Goal: Find contact information: Find contact information

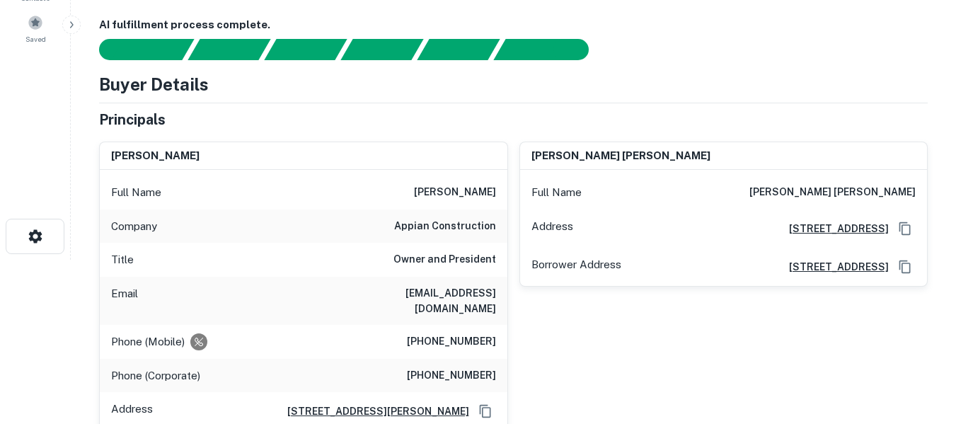
scroll to position [165, 0]
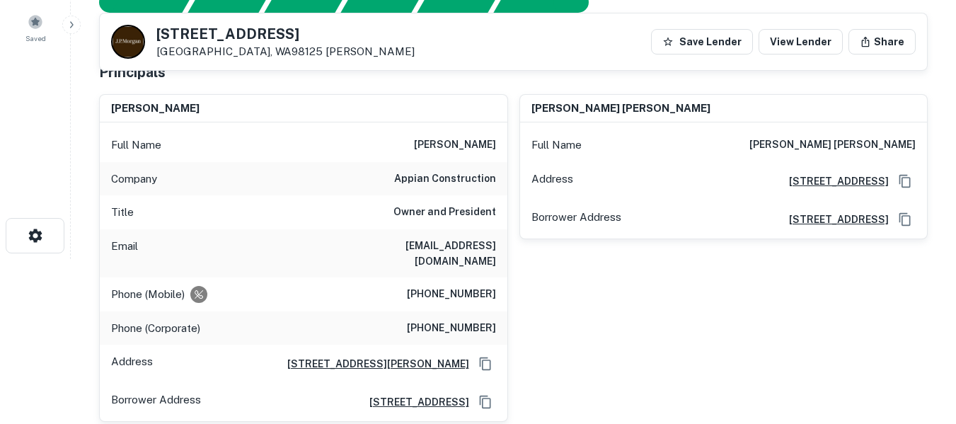
drag, startPoint x: 343, startPoint y: 244, endPoint x: 503, endPoint y: 253, distance: 159.5
click at [503, 253] on div "Email njones@appianconstruction.com" at bounding box center [304, 253] width 408 height 48
copy h6 "njones@appianconstruction.com"
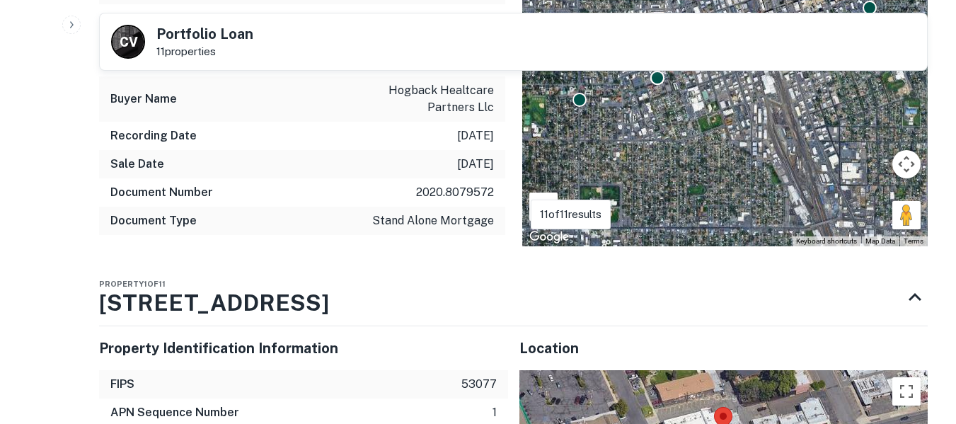
scroll to position [1085, 0]
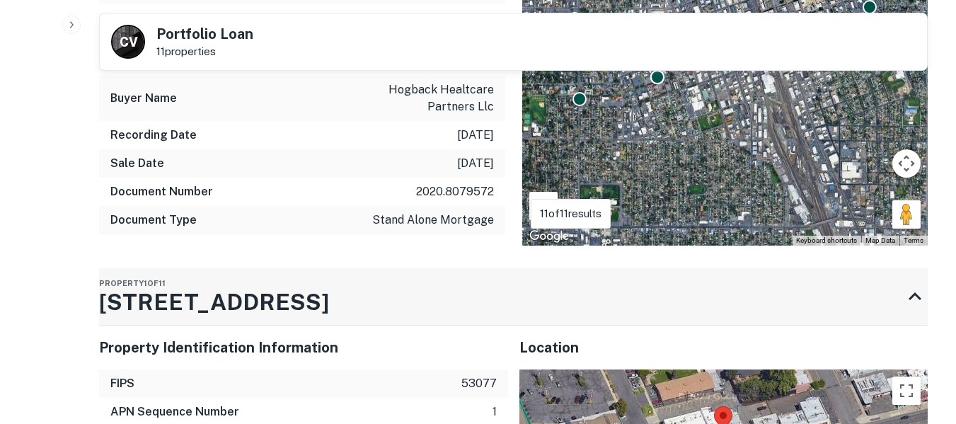
drag, startPoint x: 309, startPoint y: 280, endPoint x: 170, endPoint y: 265, distance: 140.2
click at [214, 273] on div "Property 1 of 11 807 W Yakima Ave" at bounding box center [500, 296] width 803 height 57
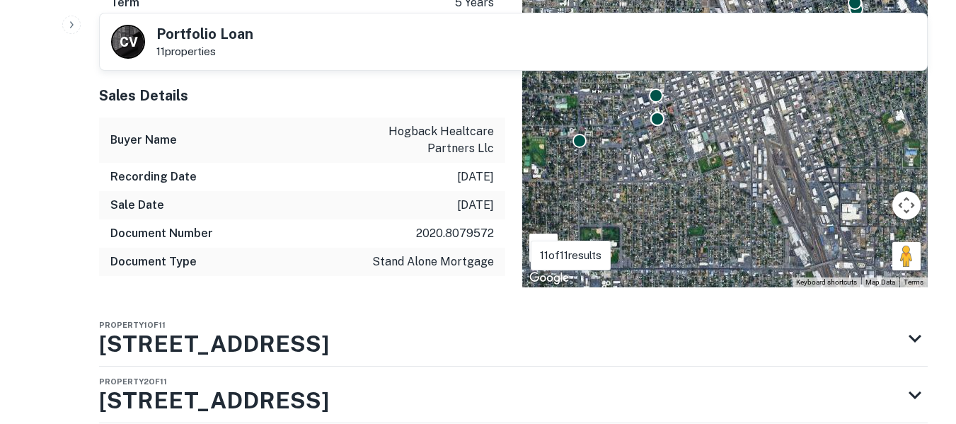
scroll to position [1133, 0]
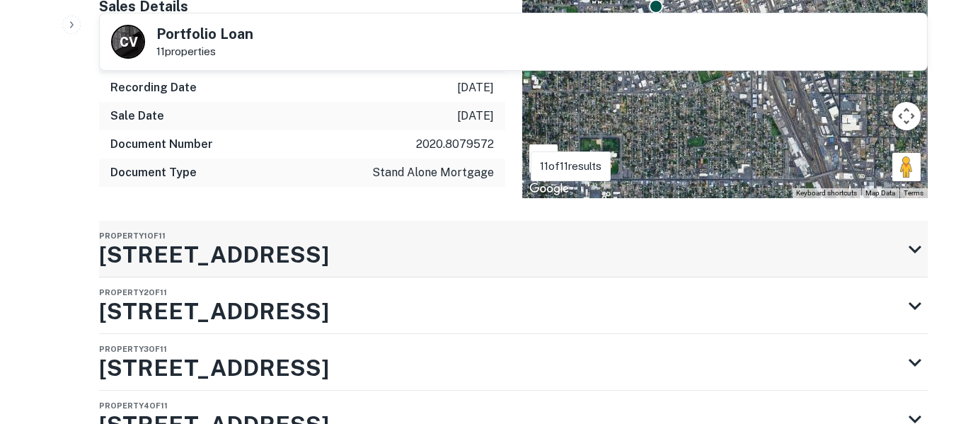
click at [251, 238] on h3 "807 W Yakima Ave" at bounding box center [214, 255] width 230 height 34
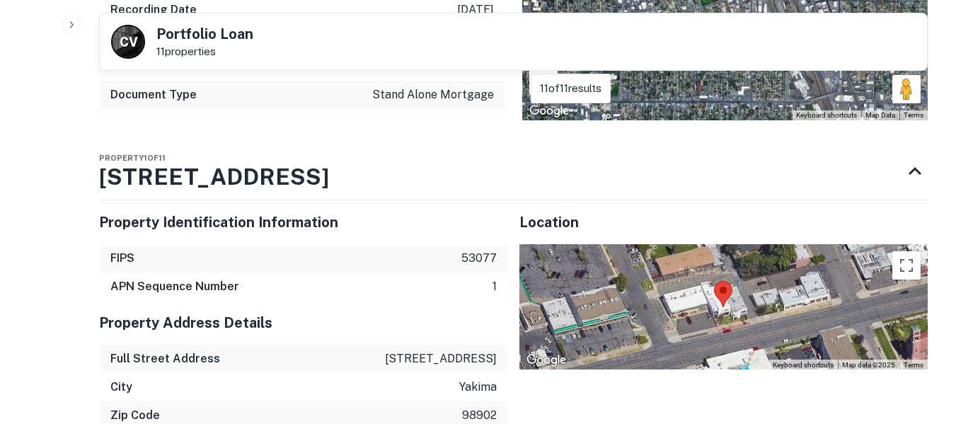
scroll to position [1180, 0]
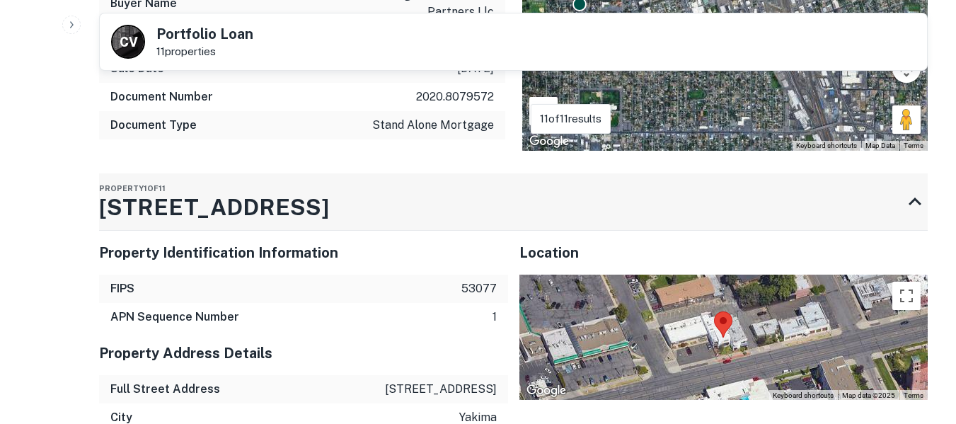
click at [270, 190] on h3 "807 W Yakima Ave" at bounding box center [214, 207] width 230 height 34
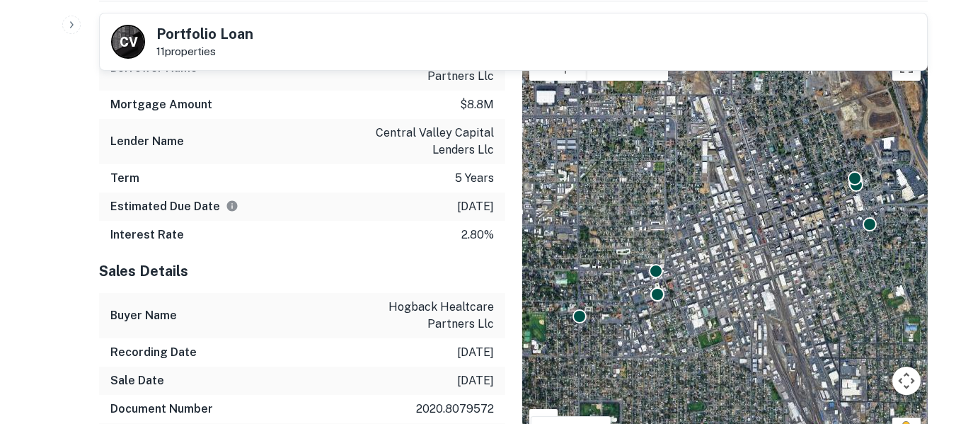
scroll to position [873, 0]
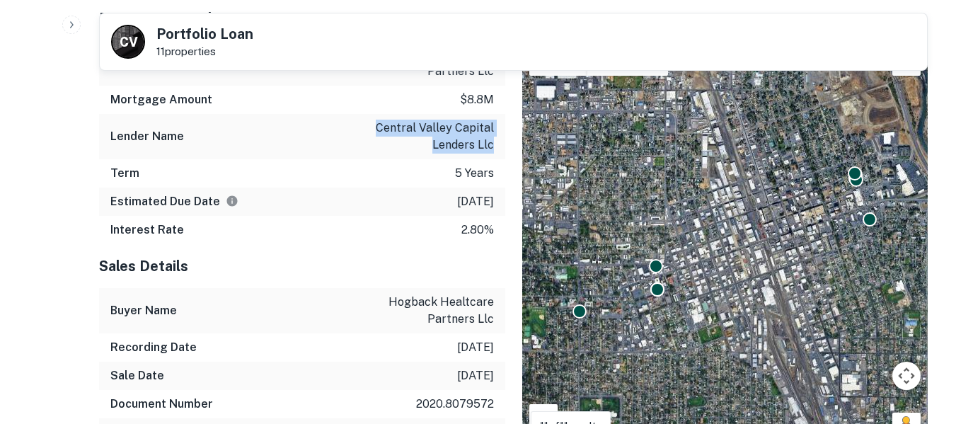
drag, startPoint x: 494, startPoint y: 116, endPoint x: 380, endPoint y: 93, distance: 116.2
click at [380, 114] on div "Lender Name central valley capital lenders llc" at bounding box center [302, 136] width 406 height 45
copy p "central valley capital lenders llc"
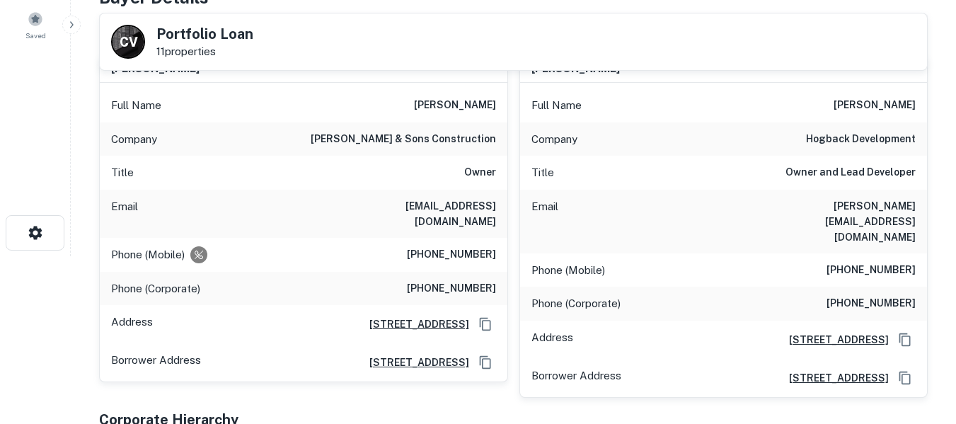
scroll to position [165, 0]
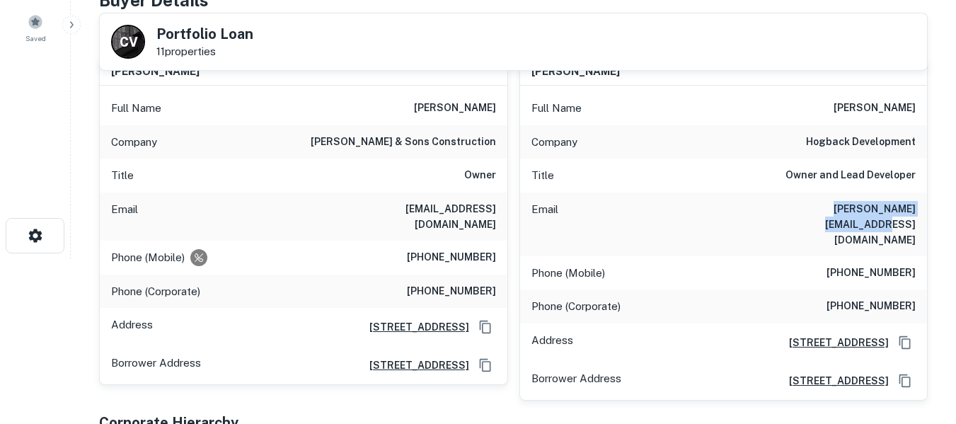
drag, startPoint x: 786, startPoint y: 210, endPoint x: 912, endPoint y: 206, distance: 126.1
click at [912, 206] on h6 "chris@hogbackdevelop.com" at bounding box center [831, 224] width 170 height 47
copy h6 "chris@hogbackdevelop.com"
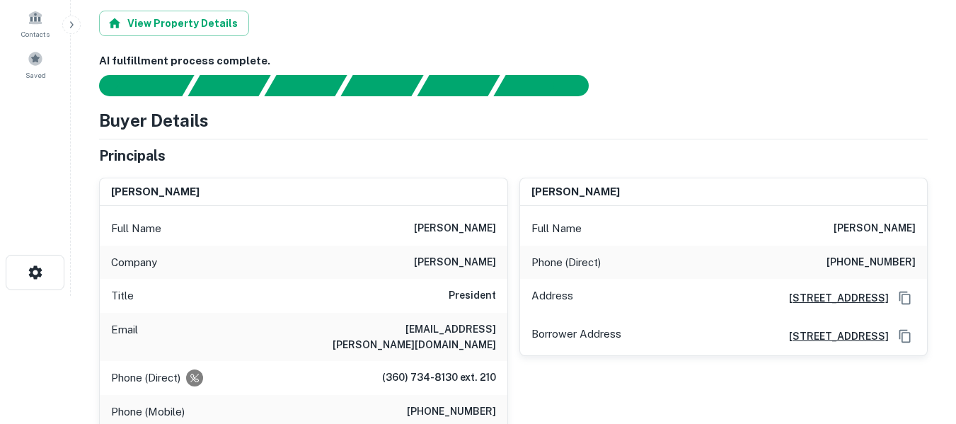
scroll to position [142, 0]
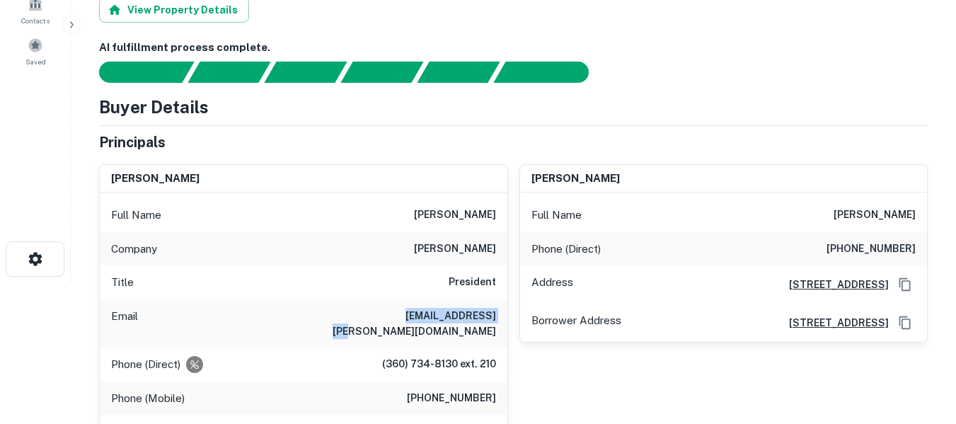
drag, startPoint x: 386, startPoint y: 318, endPoint x: 493, endPoint y: 320, distance: 106.9
click at [493, 320] on div "Email pdawson@dawson.com" at bounding box center [304, 323] width 408 height 48
copy h6 "pdawson@dawson.com"
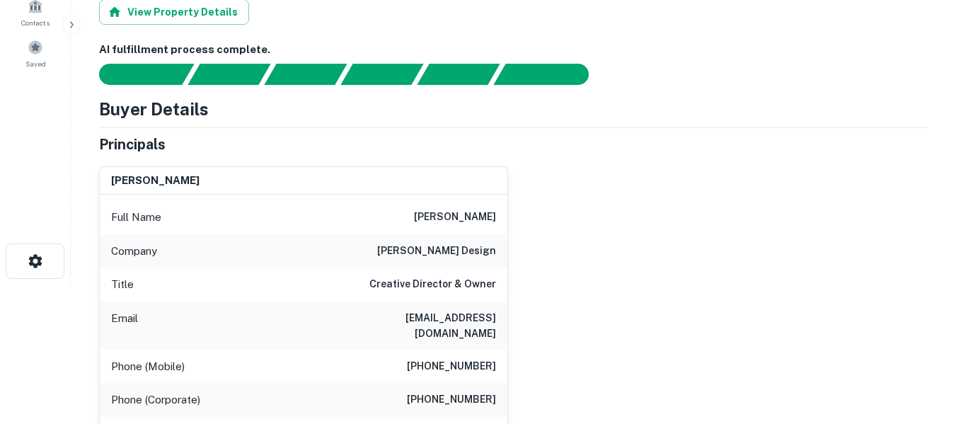
scroll to position [142, 0]
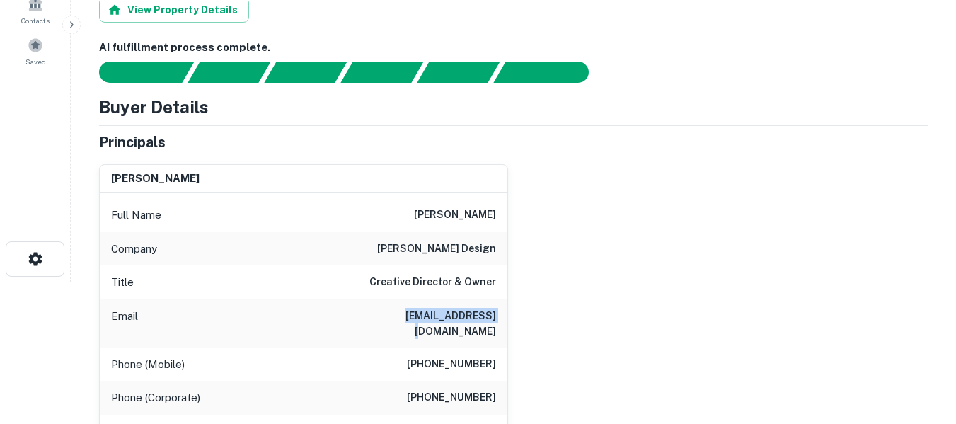
drag, startPoint x: 393, startPoint y: 316, endPoint x: 493, endPoint y: 327, distance: 101.2
click at [493, 327] on div "Email [EMAIL_ADDRESS][DOMAIN_NAME]" at bounding box center [304, 323] width 408 height 48
copy h6 "[EMAIL_ADDRESS][DOMAIN_NAME]"
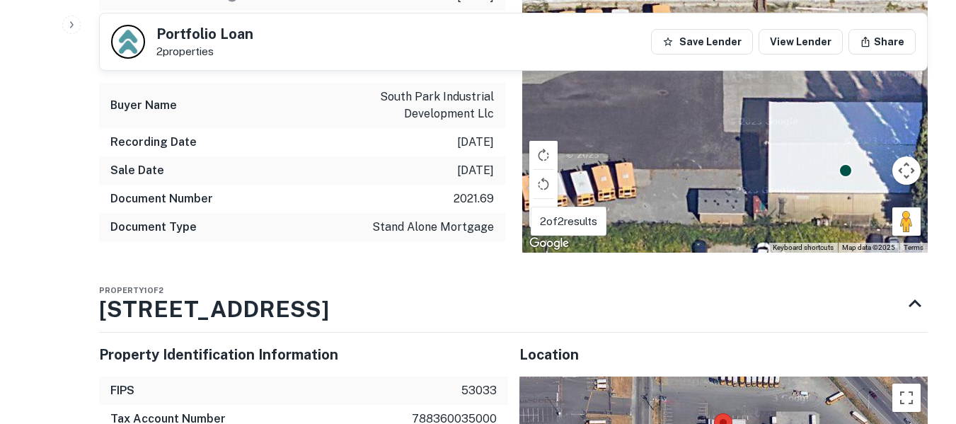
scroll to position [1180, 0]
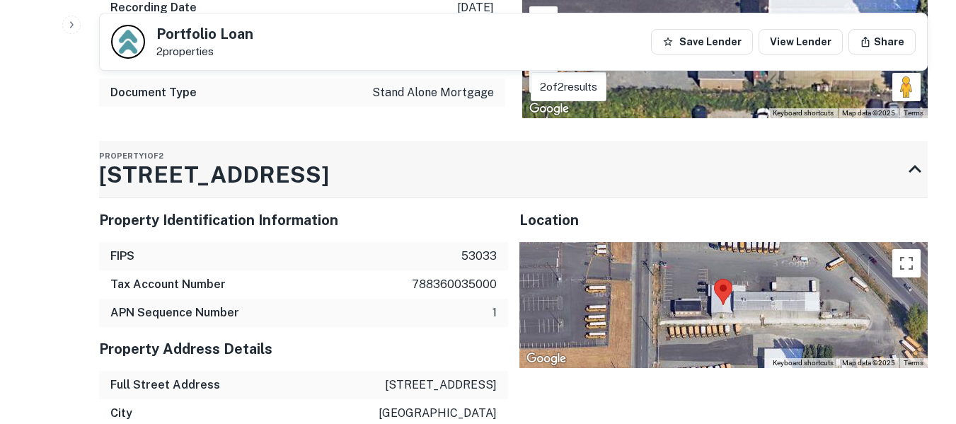
click at [288, 164] on div "Property 1 of 2 [STREET_ADDRESS]" at bounding box center [500, 169] width 803 height 57
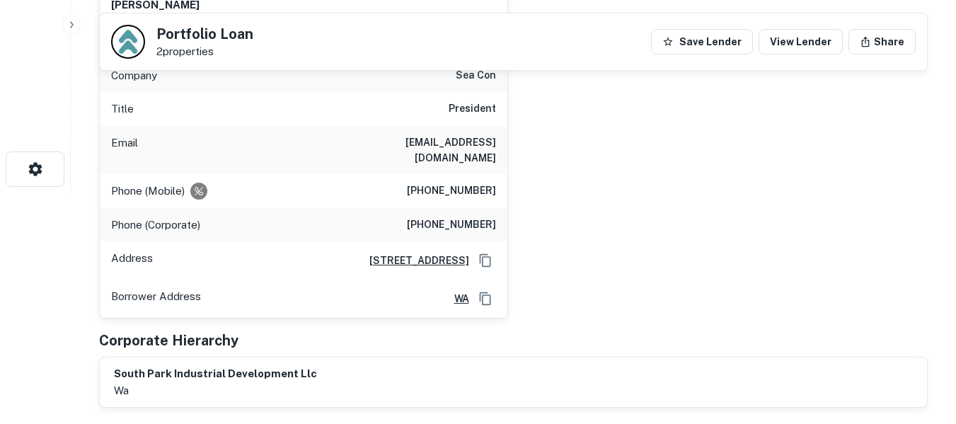
scroll to position [120, 0]
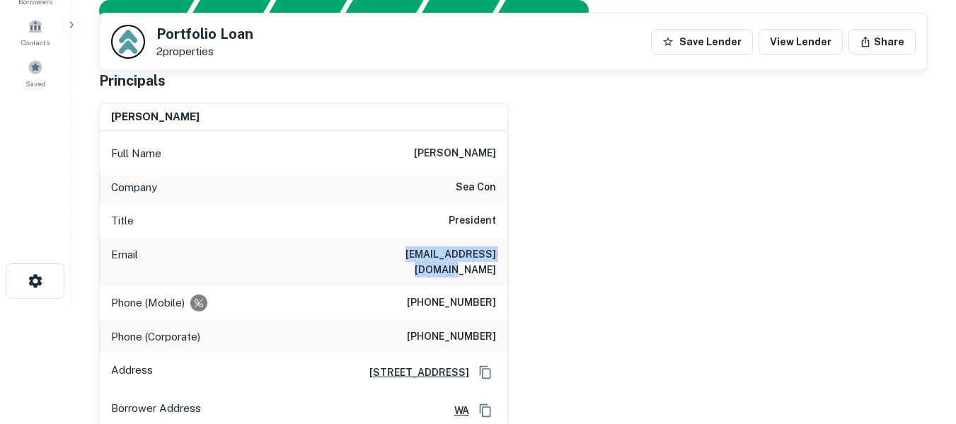
drag, startPoint x: 378, startPoint y: 255, endPoint x: 495, endPoint y: 259, distance: 116.9
click at [495, 259] on h6 "robhowie@seaconllc.com" at bounding box center [411, 261] width 170 height 31
copy h6 "robhowie@seaconllc.com"
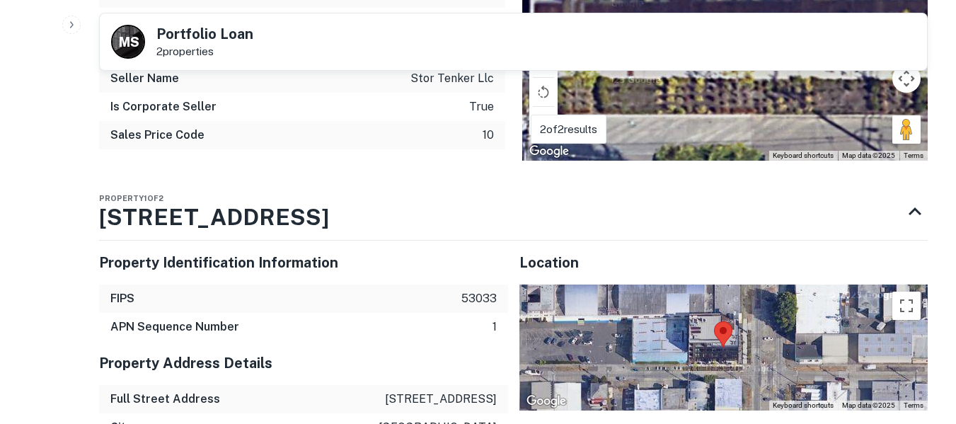
scroll to position [1203, 0]
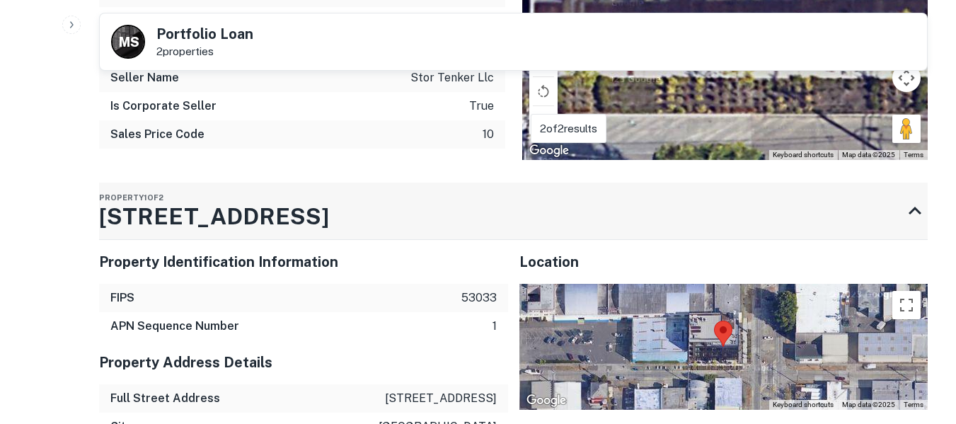
click at [183, 200] on h3 "[STREET_ADDRESS]" at bounding box center [214, 217] width 230 height 34
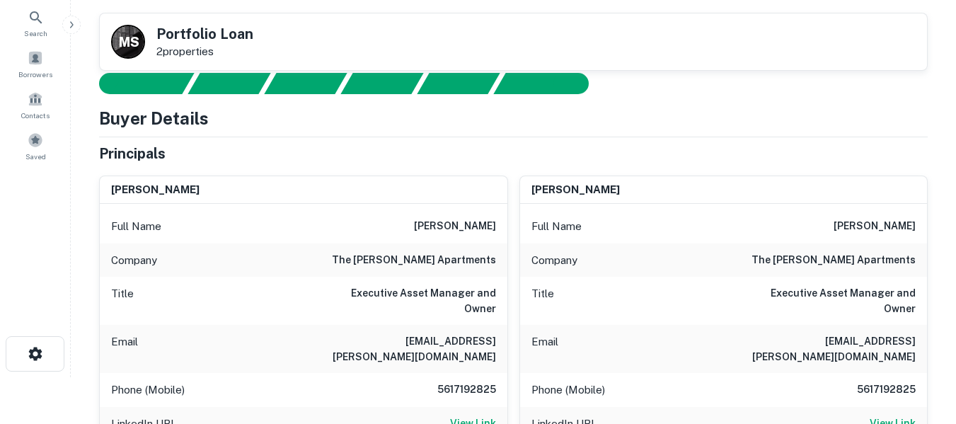
scroll to position [189, 0]
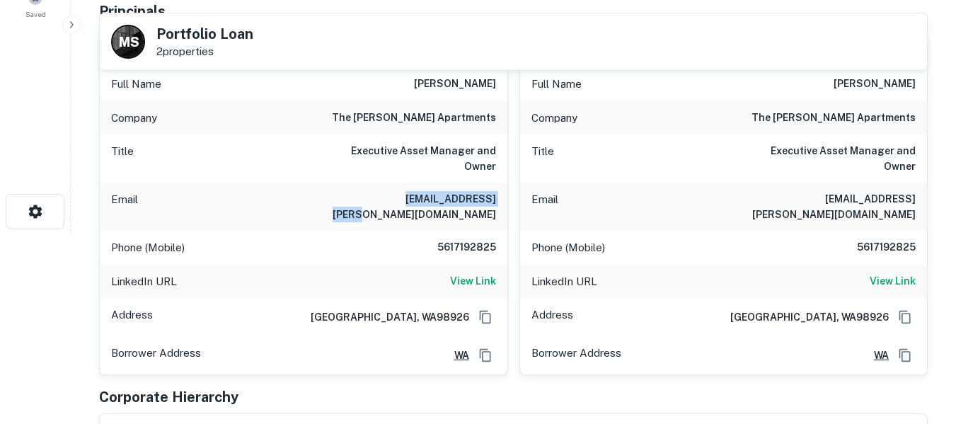
drag, startPoint x: 384, startPoint y: 202, endPoint x: 495, endPoint y: 201, distance: 110.4
click at [495, 201] on h6 "mark.kamin@gmail.com" at bounding box center [411, 206] width 170 height 31
copy h6 "mark.kamin@gmail.com"
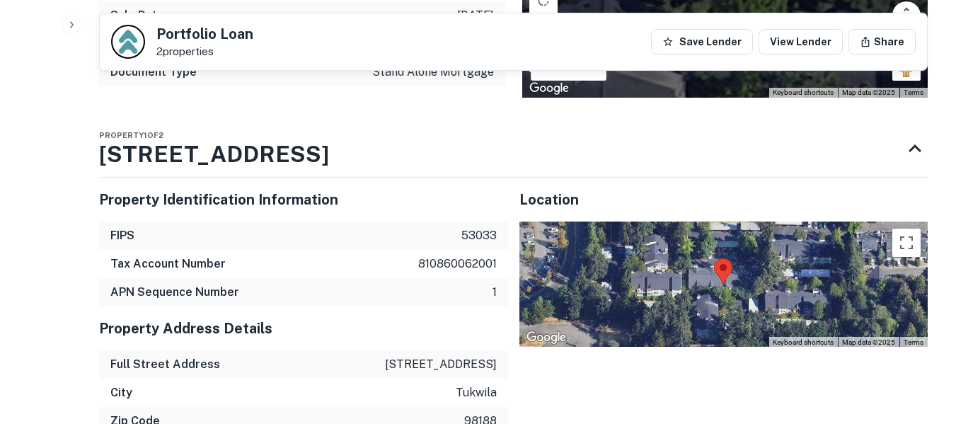
scroll to position [1203, 0]
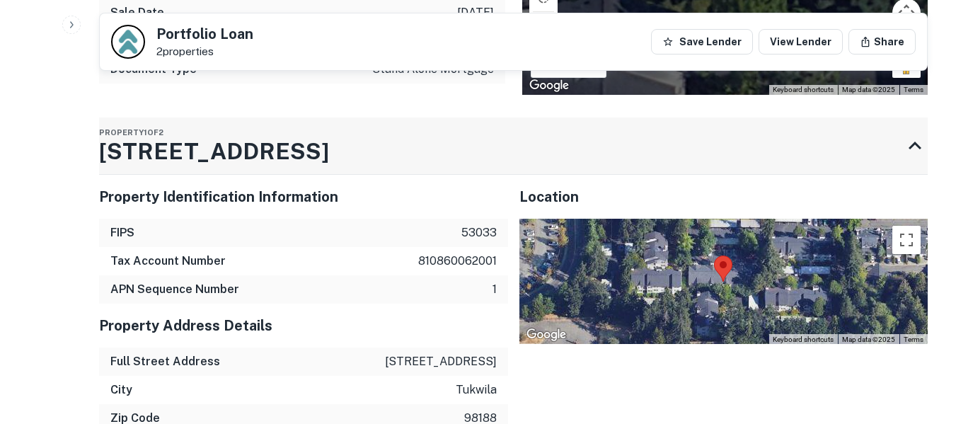
click at [342, 156] on div "Property 1 of 2 15830 39th Pl S" at bounding box center [500, 146] width 803 height 57
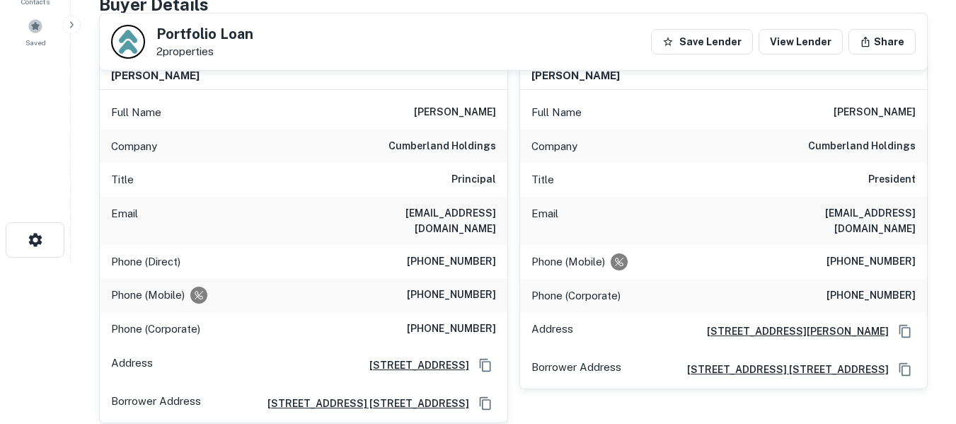
scroll to position [108, 0]
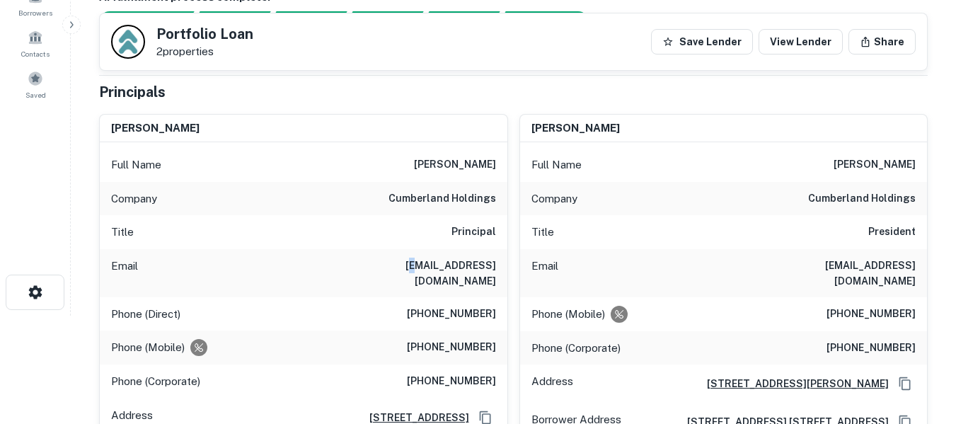
drag, startPoint x: 357, startPoint y: 265, endPoint x: 365, endPoint y: 266, distance: 7.8
click at [365, 266] on h6 "sbc@cumberlandholdings.com" at bounding box center [411, 273] width 170 height 31
click at [353, 297] on div "Phone (Direct) (310) 294-1234" at bounding box center [304, 314] width 408 height 34
drag, startPoint x: 353, startPoint y: 265, endPoint x: 498, endPoint y: 277, distance: 145.6
click at [498, 277] on div "Email sbc@cumberlandholdings.com" at bounding box center [304, 273] width 408 height 48
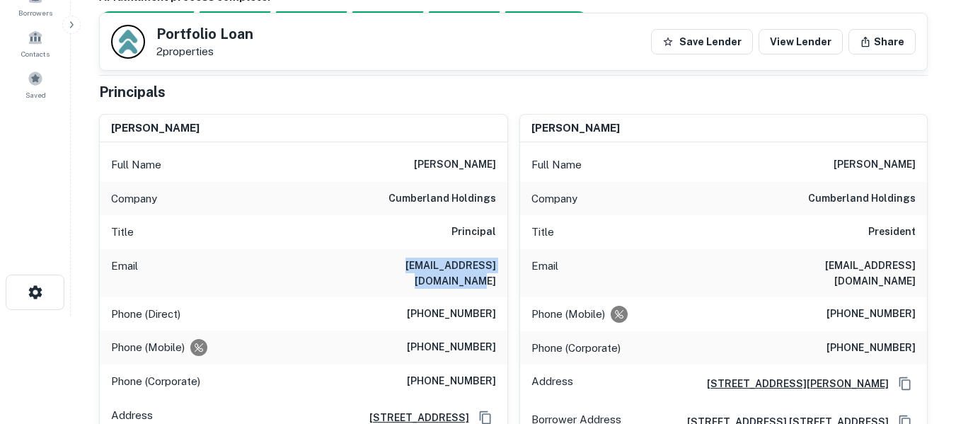
copy h6 "sbc@cumberlandholdings.com"
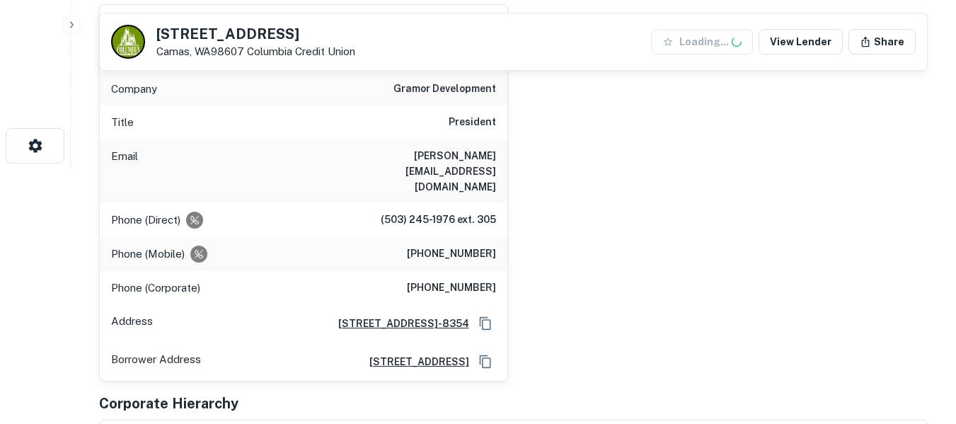
scroll to position [260, 0]
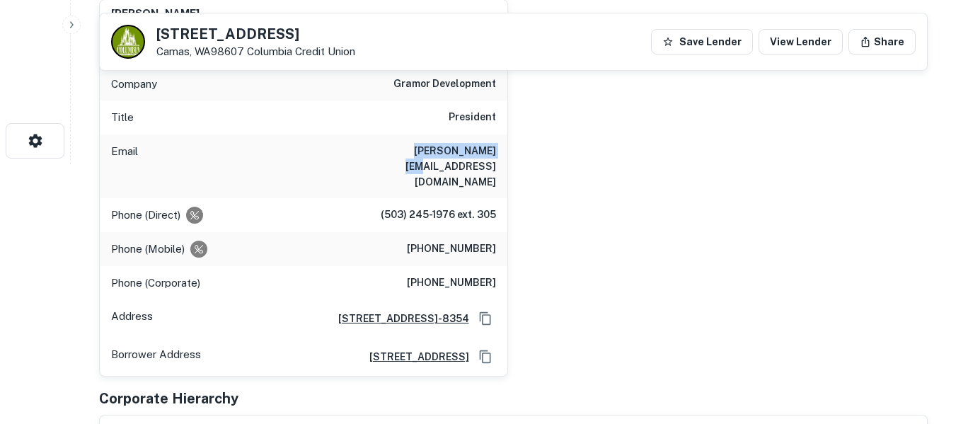
drag, startPoint x: 402, startPoint y: 149, endPoint x: 494, endPoint y: 155, distance: 92.2
click at [494, 155] on div "Email [PERSON_NAME][EMAIL_ADDRESS][DOMAIN_NAME]" at bounding box center [304, 166] width 408 height 64
copy h6 "[PERSON_NAME][EMAIL_ADDRESS][DOMAIN_NAME]"
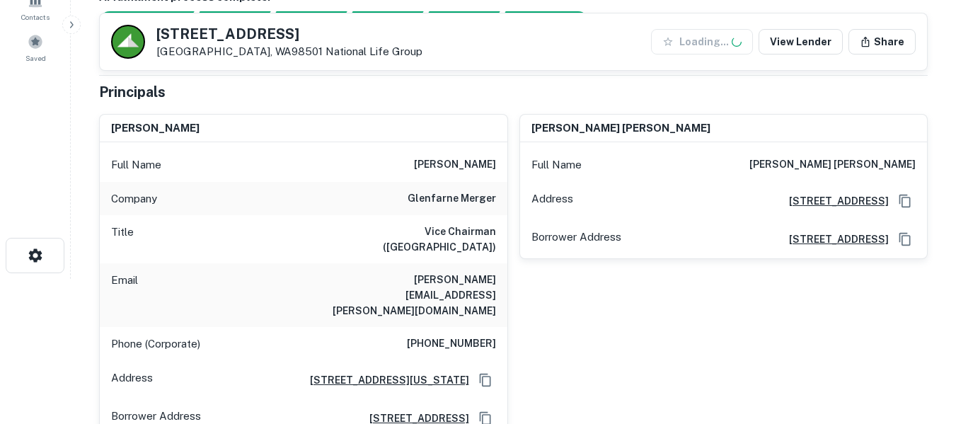
scroll to position [189, 0]
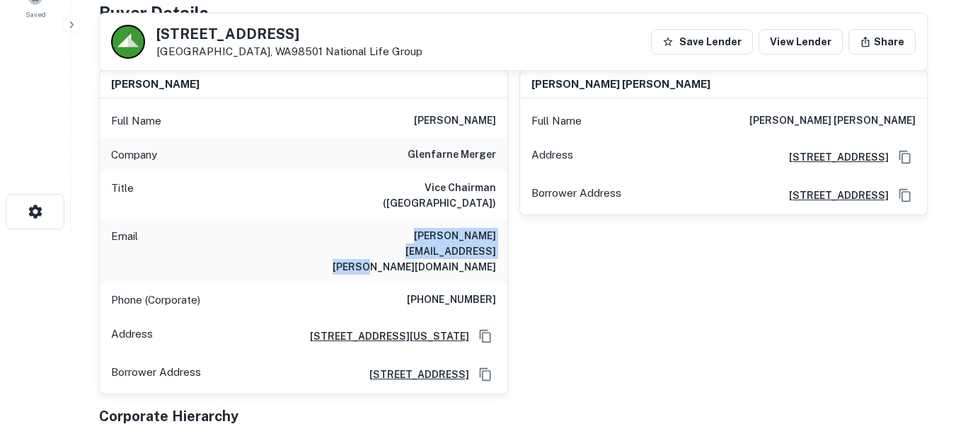
drag, startPoint x: 328, startPoint y: 225, endPoint x: 497, endPoint y: 238, distance: 169.0
click at [497, 238] on div "Email john.walker@glenfarnecompanies.com" at bounding box center [304, 251] width 408 height 64
copy h6 "john.walker@glenfarnecompanies.com"
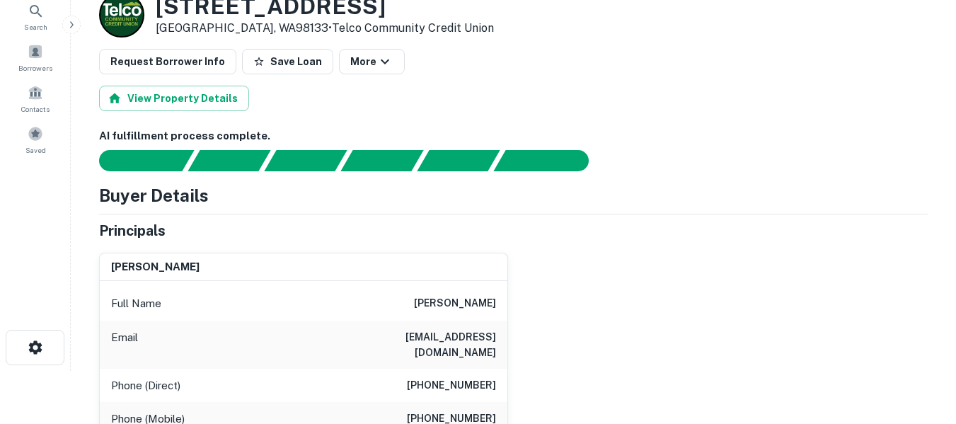
scroll to position [71, 0]
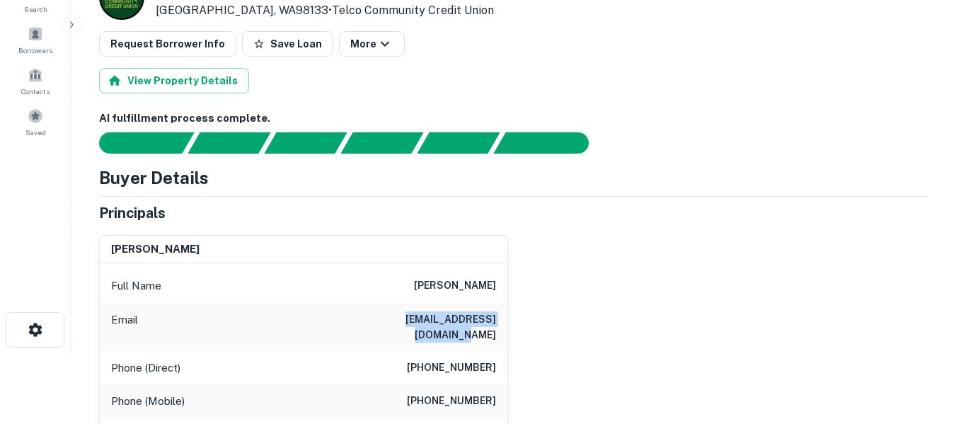
drag, startPoint x: 365, startPoint y: 319, endPoint x: 494, endPoint y: 311, distance: 129.8
click at [494, 311] on h6 "mkaercher@ameritrade.com" at bounding box center [411, 326] width 170 height 31
copy h6 "mkaercher@ameritrade.com"
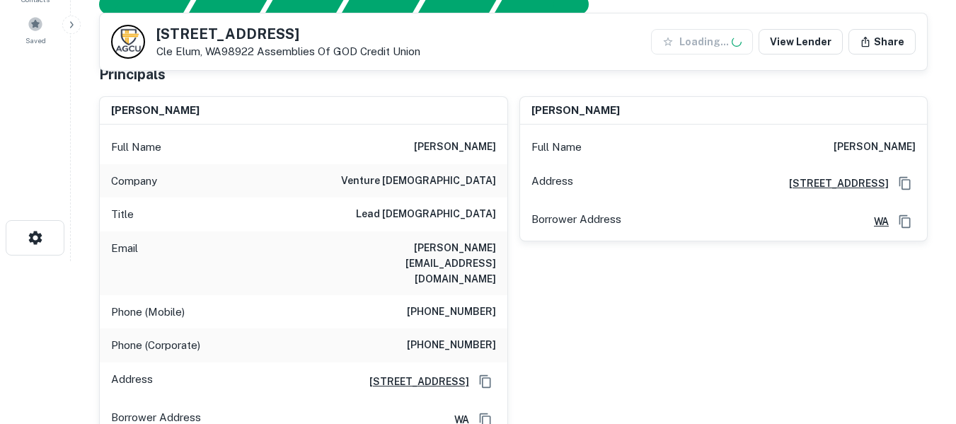
scroll to position [165, 0]
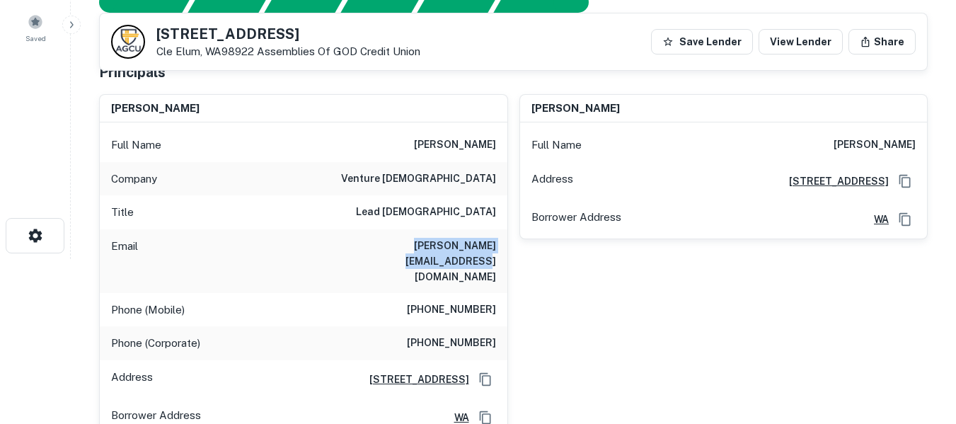
drag, startPoint x: 354, startPoint y: 244, endPoint x: 505, endPoint y: 242, distance: 150.8
click at [505, 242] on div "Email [PERSON_NAME][EMAIL_ADDRESS][DOMAIN_NAME]" at bounding box center [304, 261] width 408 height 64
copy h6 "[PERSON_NAME][EMAIL_ADDRESS][DOMAIN_NAME]"
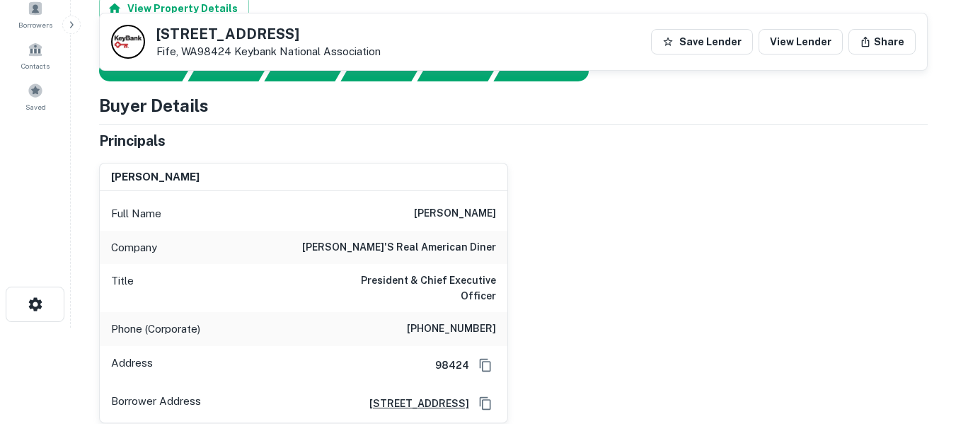
scroll to position [71, 0]
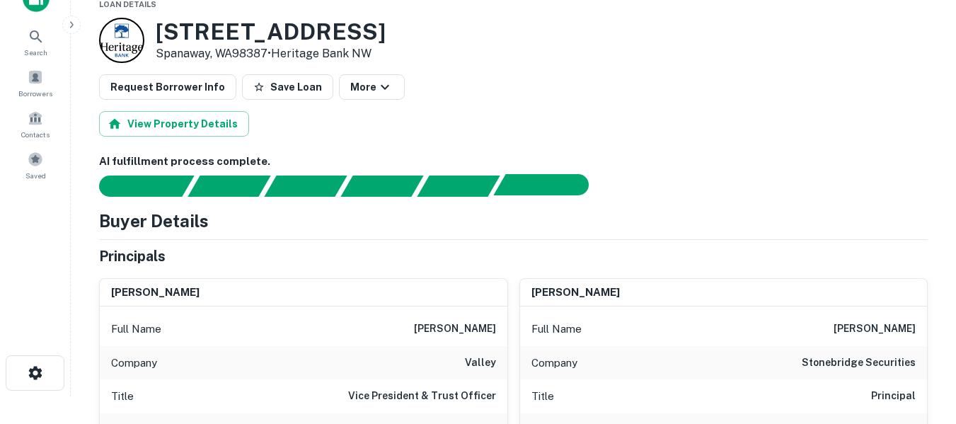
scroll to position [142, 0]
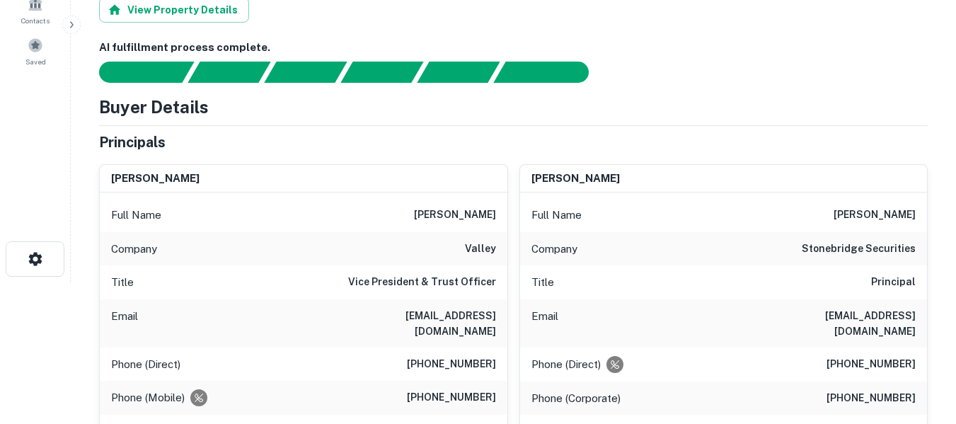
drag, startPoint x: 331, startPoint y: 316, endPoint x: 499, endPoint y: 328, distance: 168.2
click at [499, 328] on div "Email [EMAIL_ADDRESS][DOMAIN_NAME]" at bounding box center [304, 323] width 408 height 48
copy h6 "[EMAIL_ADDRESS][DOMAIN_NAME]"
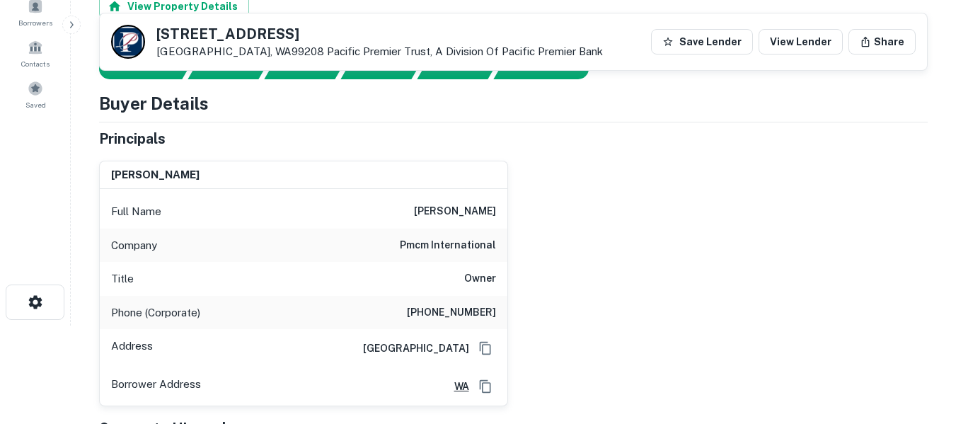
scroll to position [189, 0]
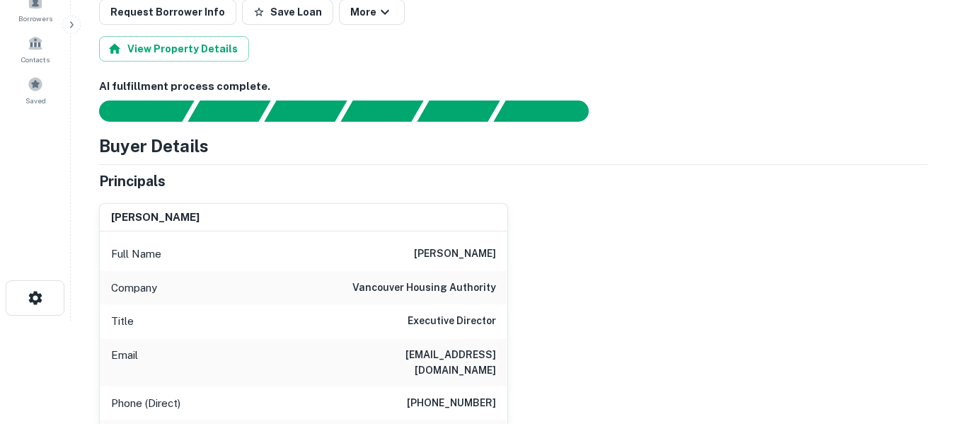
scroll to position [142, 0]
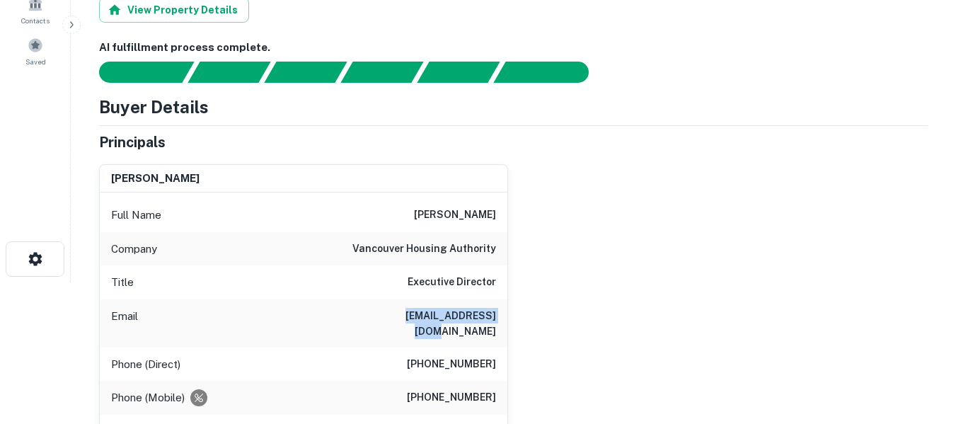
drag, startPoint x: 391, startPoint y: 317, endPoint x: 495, endPoint y: 317, distance: 104.1
click at [495, 317] on div "Email rjohnson@vhausa.com" at bounding box center [304, 323] width 408 height 48
copy h6 "rjohnson@vhausa.com"
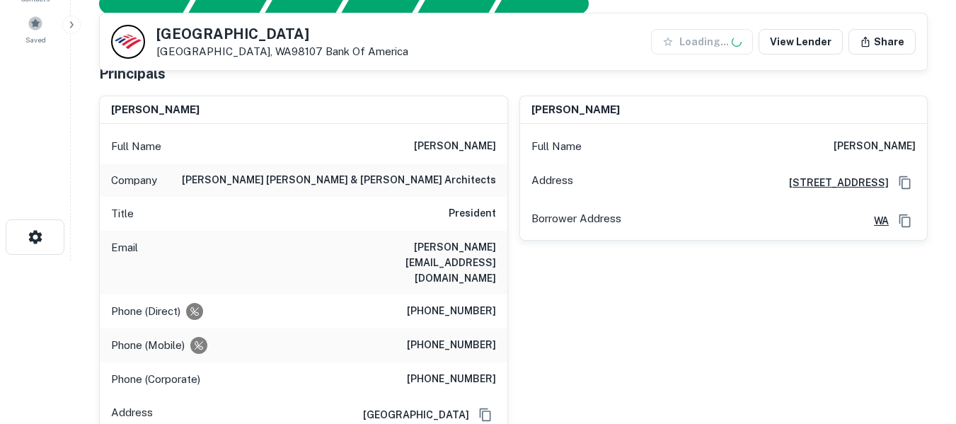
scroll to position [165, 0]
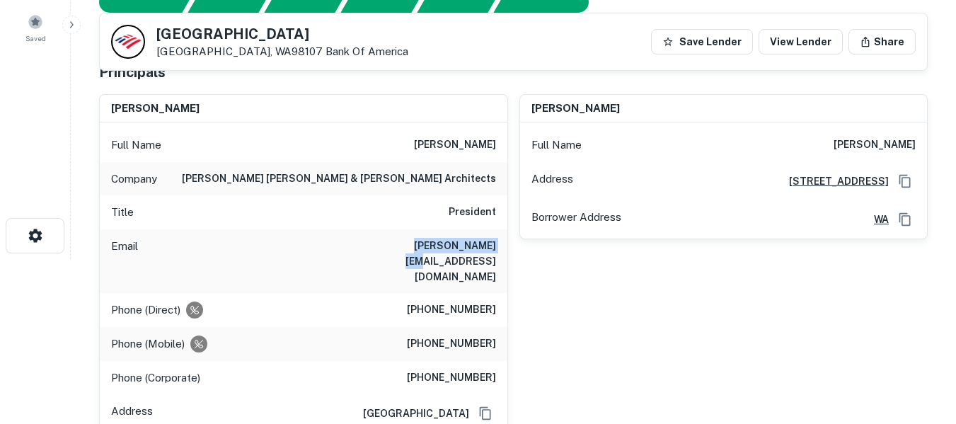
drag, startPoint x: 410, startPoint y: 246, endPoint x: 503, endPoint y: 250, distance: 93.5
click at [503, 250] on div "Email gary@ghgarch.net" at bounding box center [304, 261] width 408 height 64
copy h6 "gary@ghgarch.net"
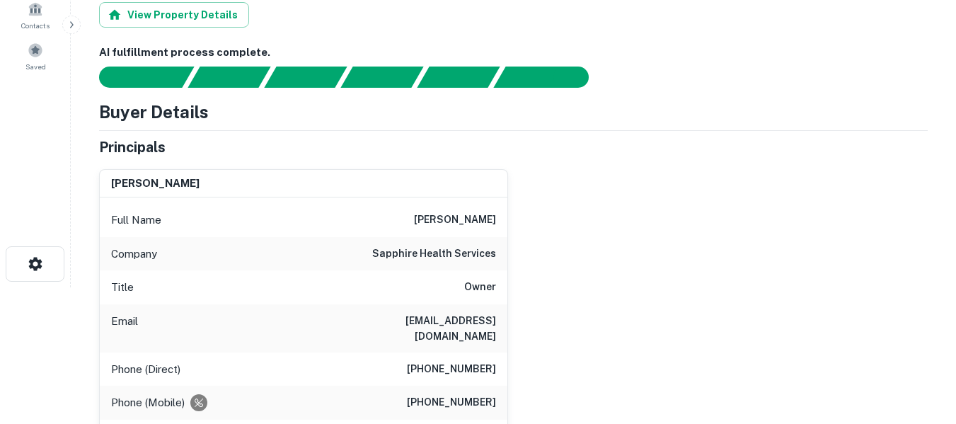
scroll to position [142, 0]
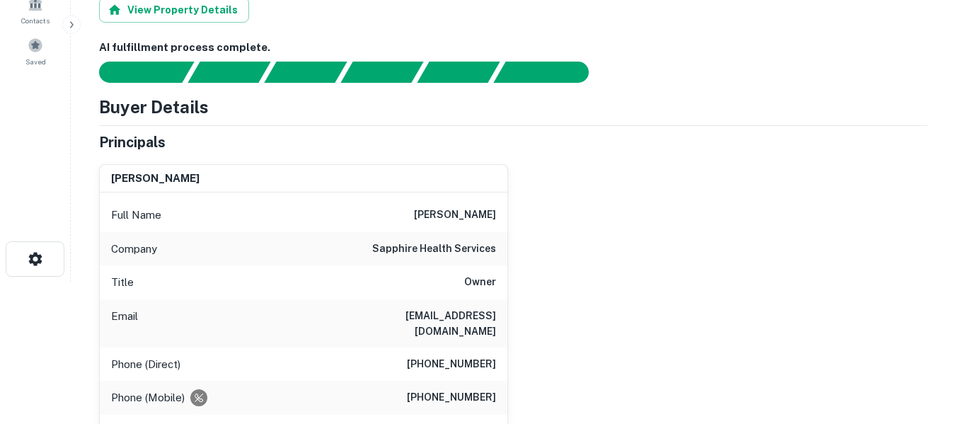
drag, startPoint x: 333, startPoint y: 315, endPoint x: 504, endPoint y: 329, distance: 171.2
click at [504, 329] on div "Email [EMAIL_ADDRESS][DOMAIN_NAME]" at bounding box center [304, 323] width 408 height 48
copy h6 "kricker@sapphirehealthservices.com"
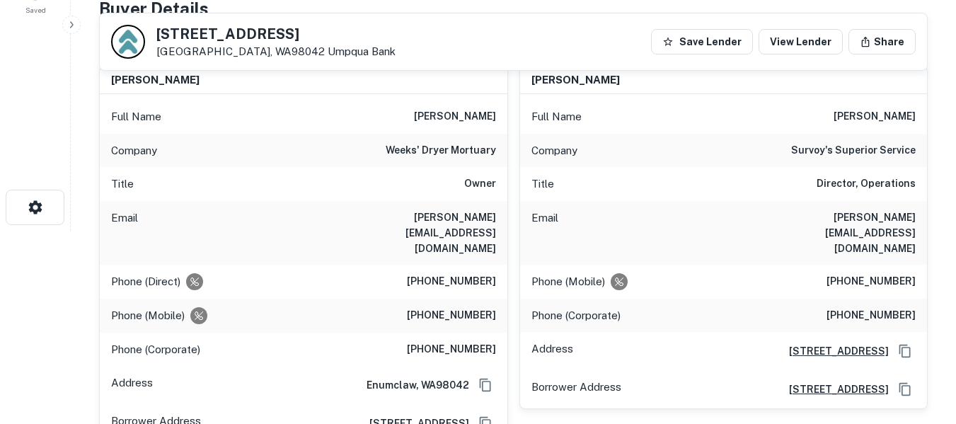
scroll to position [212, 0]
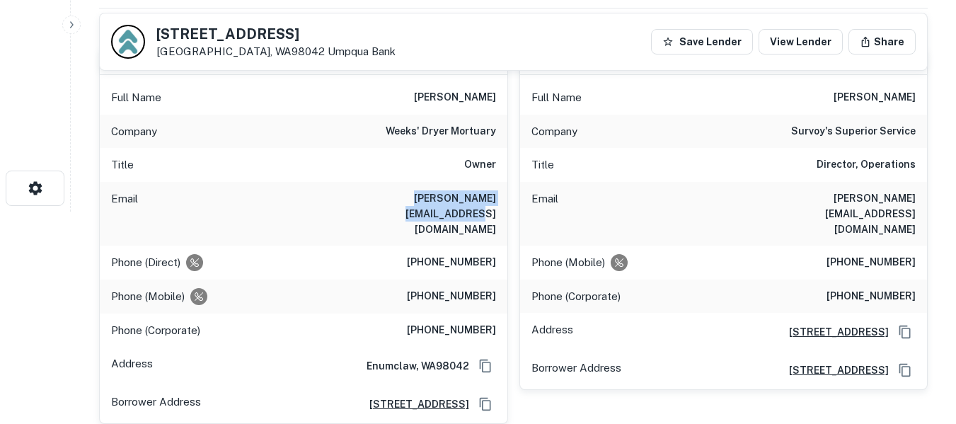
drag, startPoint x: 351, startPoint y: 195, endPoint x: 495, endPoint y: 196, distance: 143.7
click at [495, 196] on h6 "russ@weeksfuneralhomes.com" at bounding box center [411, 213] width 170 height 47
copy h6 "russ@weeksfuneralhomes.com"
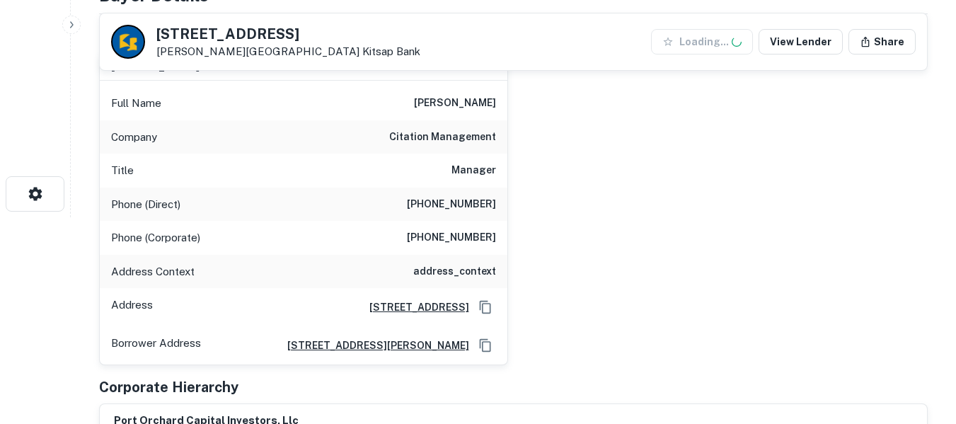
scroll to position [212, 0]
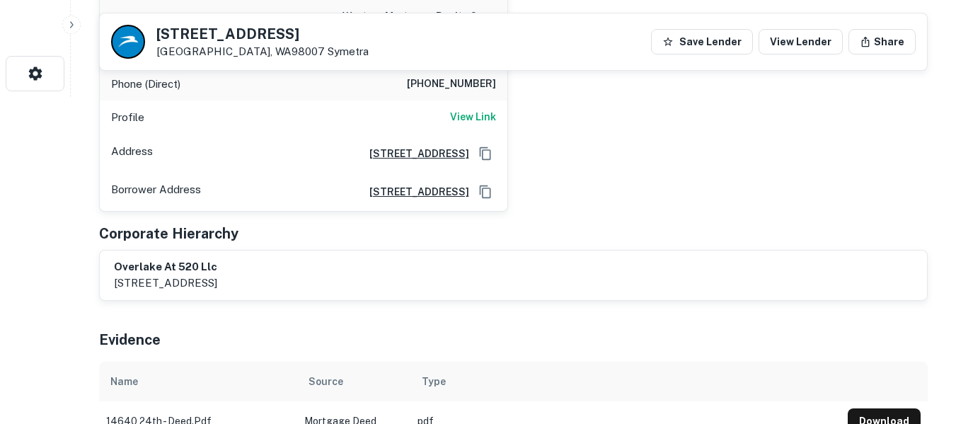
scroll to position [331, 0]
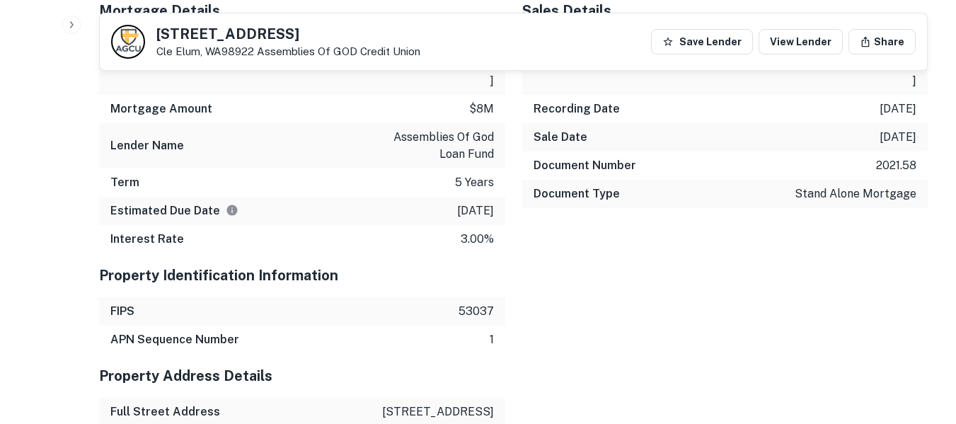
scroll to position [1620, 0]
